Goal: Information Seeking & Learning: Learn about a topic

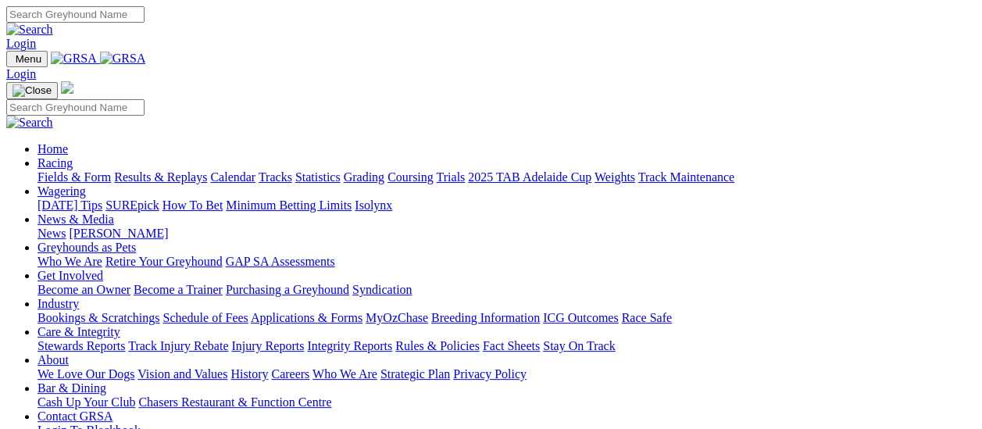
click at [176, 170] on link "Results & Replays" at bounding box center [160, 176] width 93 height 13
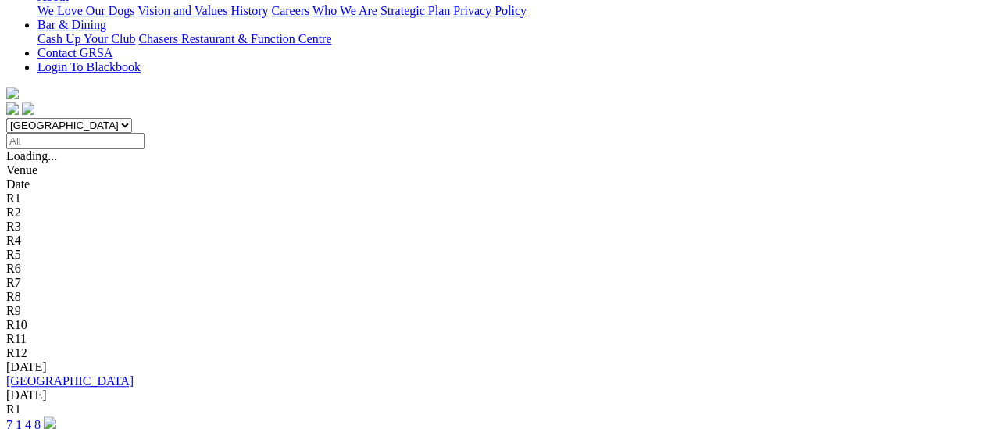
scroll to position [156, 0]
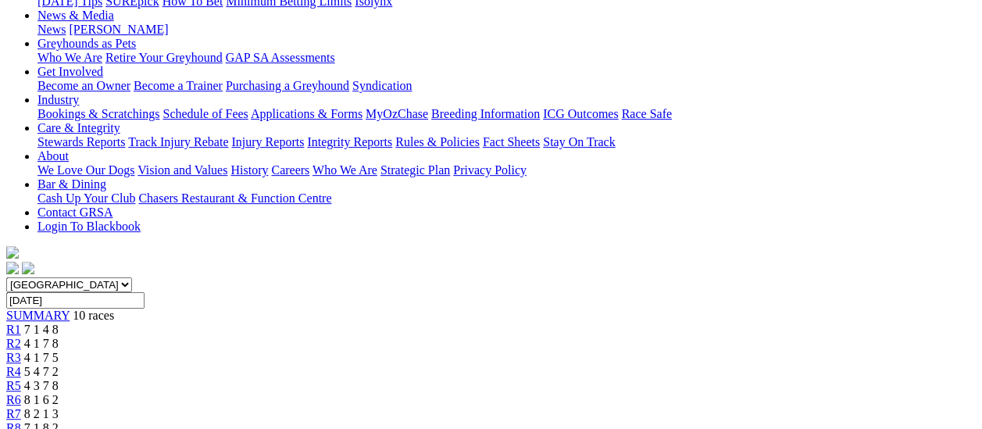
scroll to position [234, 0]
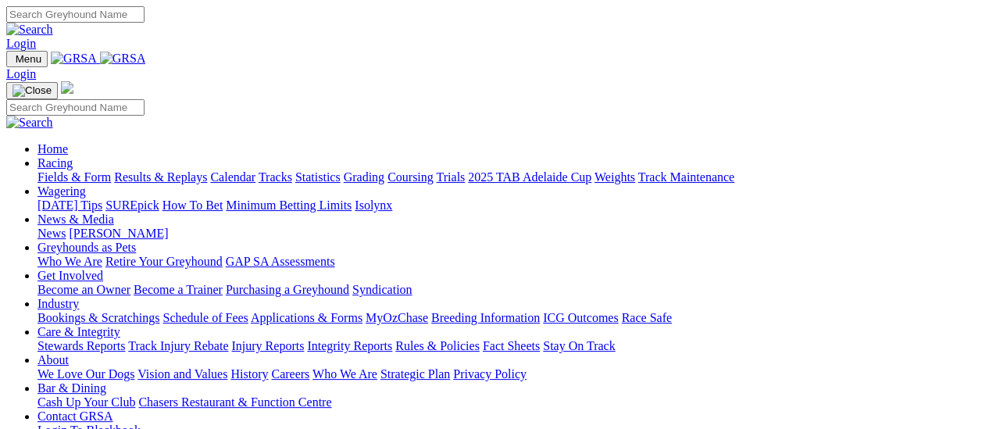
click at [78, 170] on link "Fields & Form" at bounding box center [73, 176] width 73 height 13
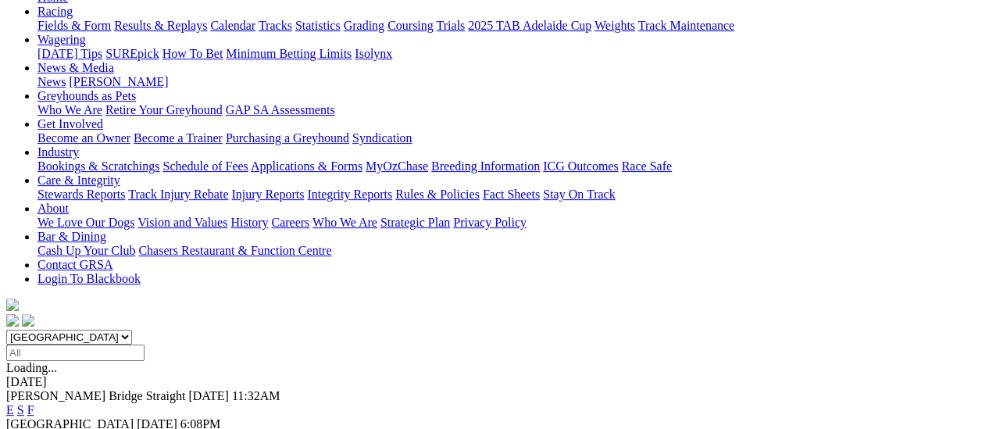
scroll to position [156, 0]
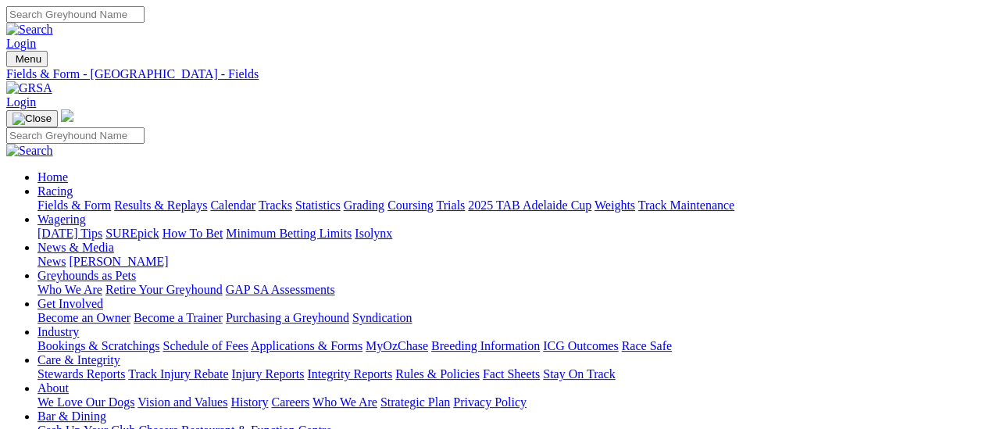
click at [50, 198] on link "Fields & Form" at bounding box center [73, 204] width 73 height 13
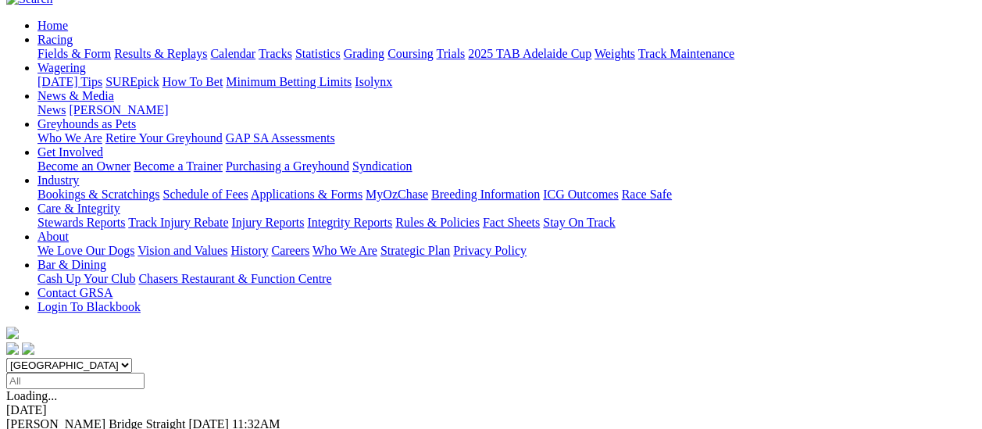
scroll to position [156, 0]
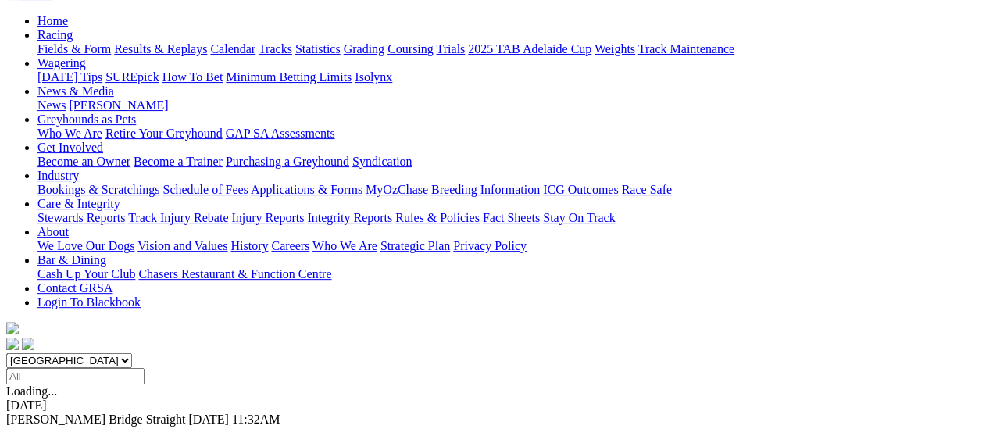
click at [34, 426] on link "F" at bounding box center [30, 432] width 7 height 13
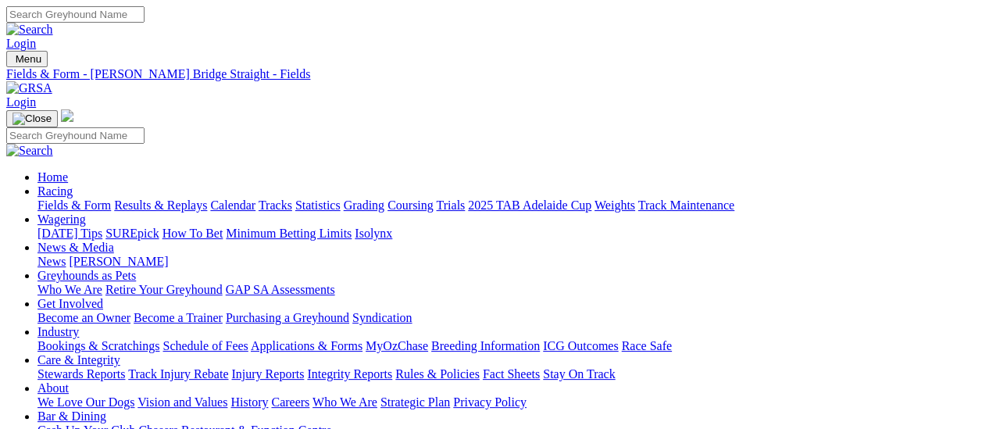
click at [120, 353] on link "Care & Integrity" at bounding box center [78, 359] width 83 height 13
click at [392, 367] on link "Integrity Reports" at bounding box center [349, 373] width 85 height 13
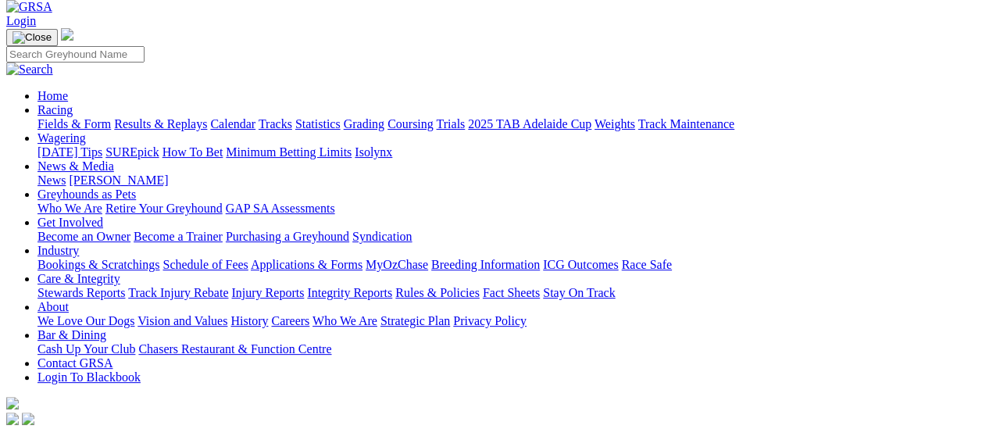
scroll to position [156, 0]
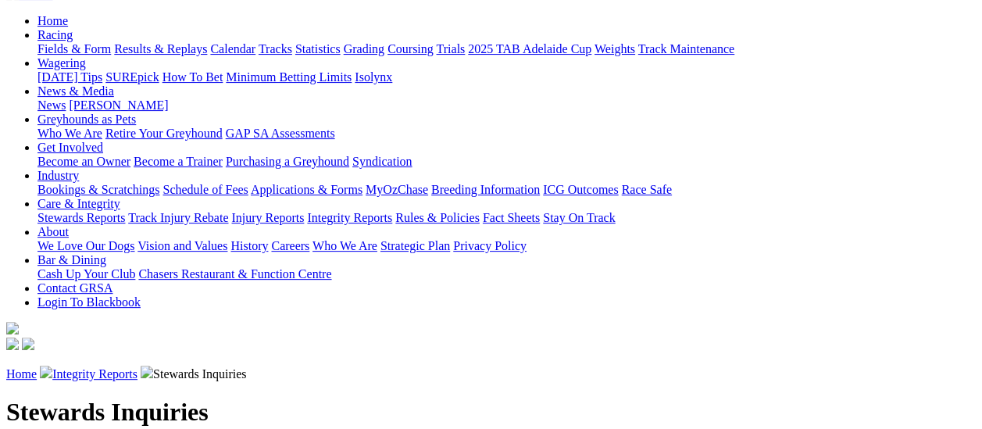
scroll to position [312, 0]
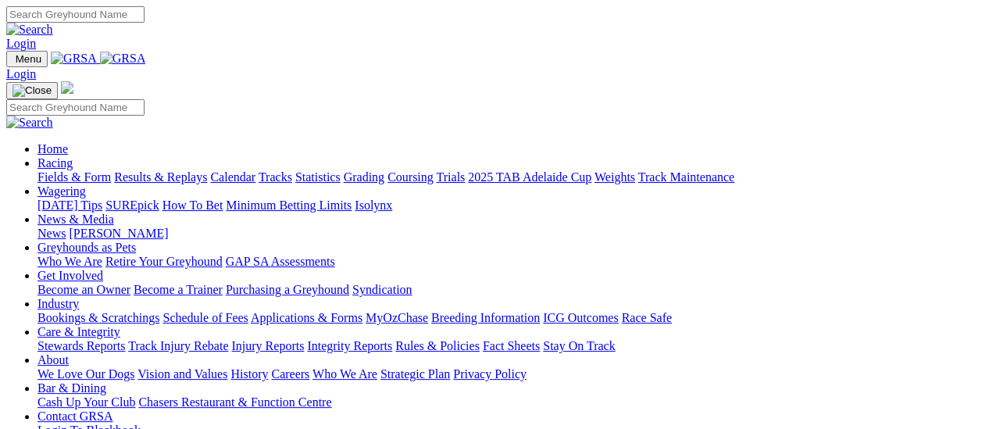
click at [77, 170] on link "Fields & Form" at bounding box center [73, 176] width 73 height 13
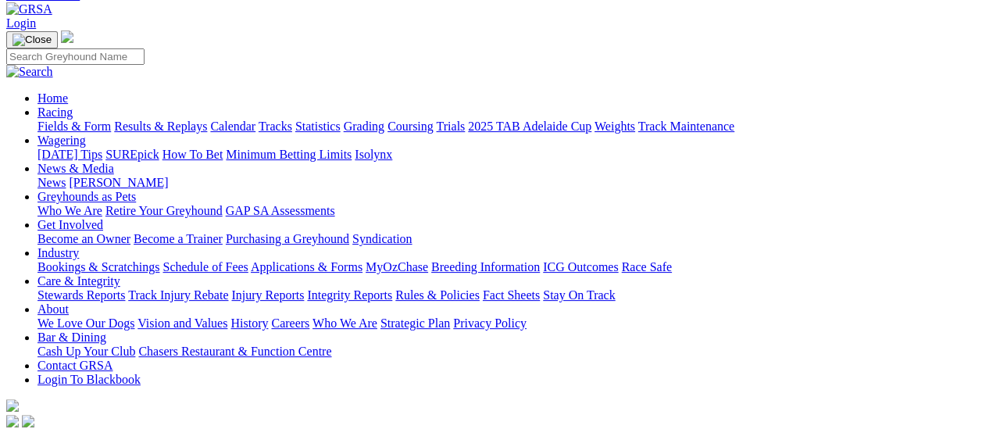
scroll to position [156, 0]
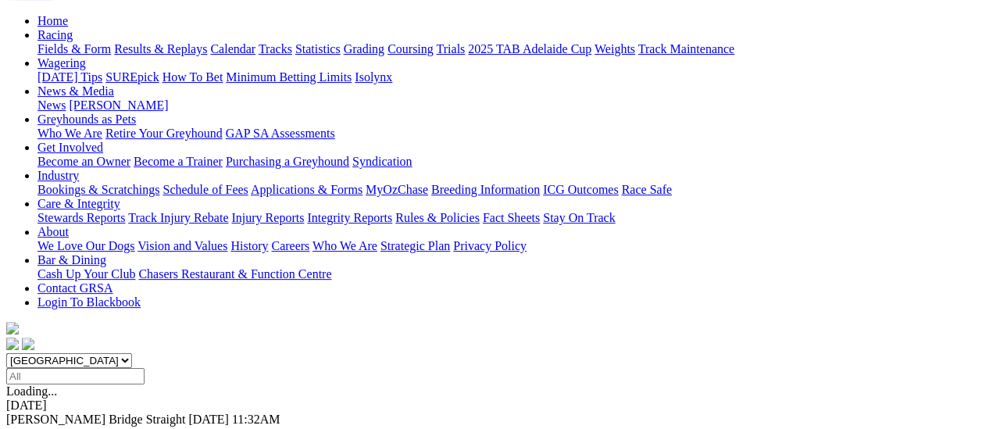
click at [34, 426] on link "F" at bounding box center [30, 432] width 7 height 13
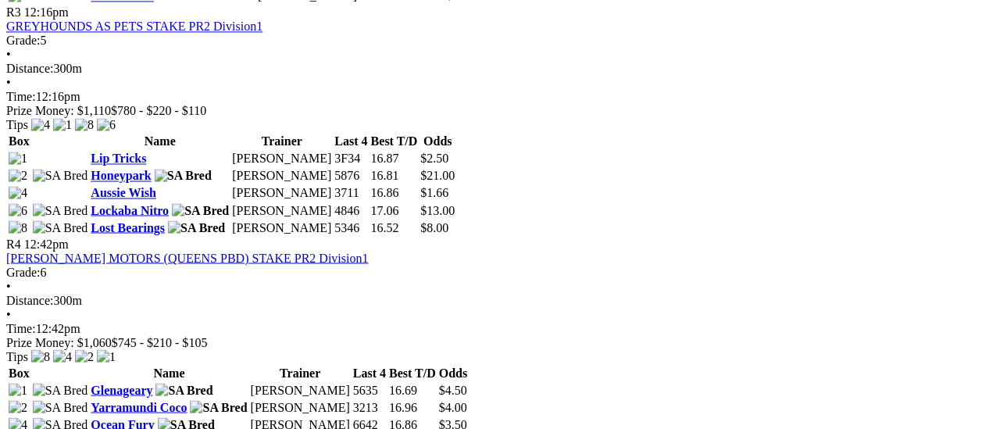
scroll to position [1249, 0]
